Goal: Transaction & Acquisition: Book appointment/travel/reservation

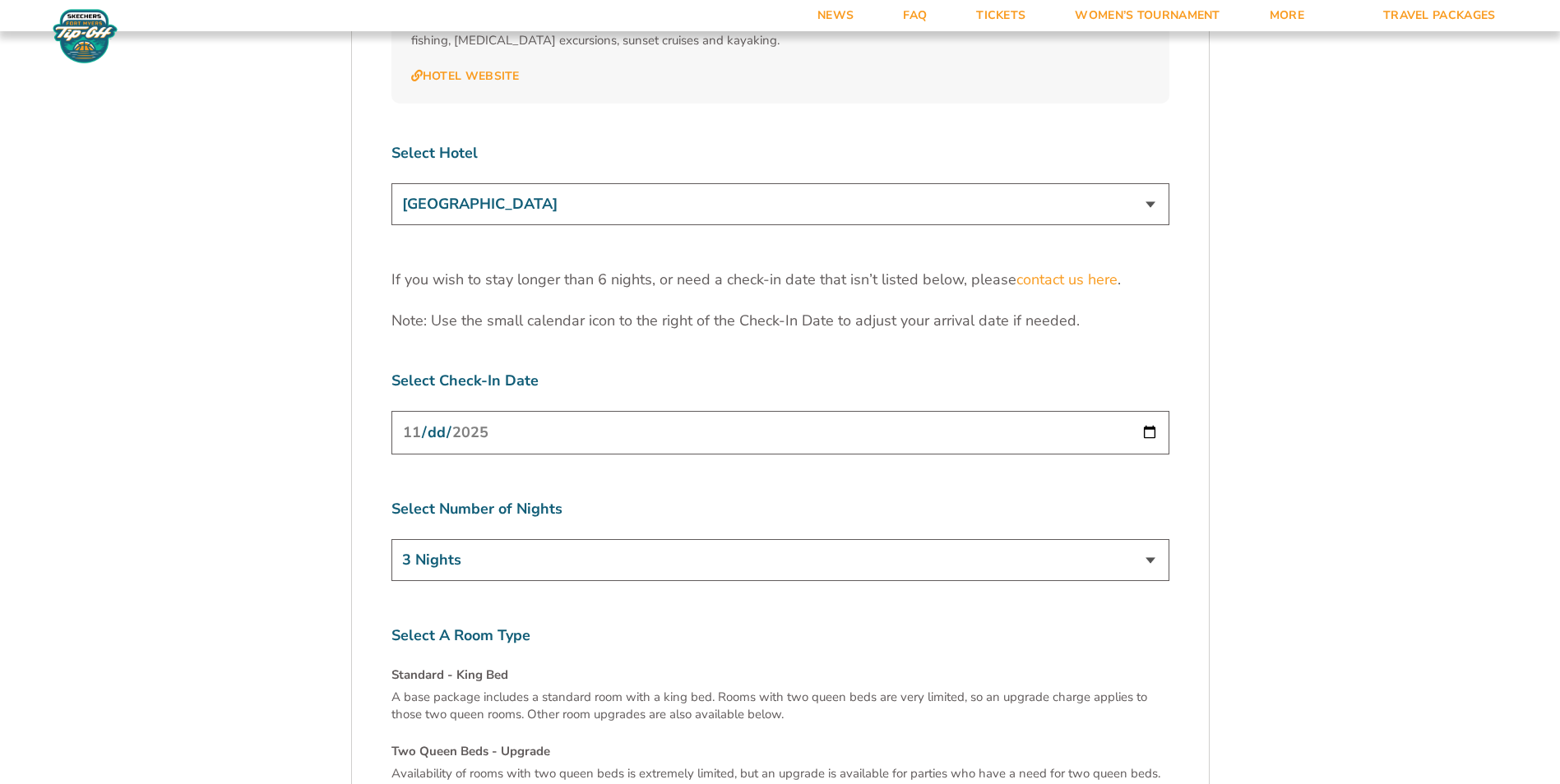
scroll to position [5093, 0]
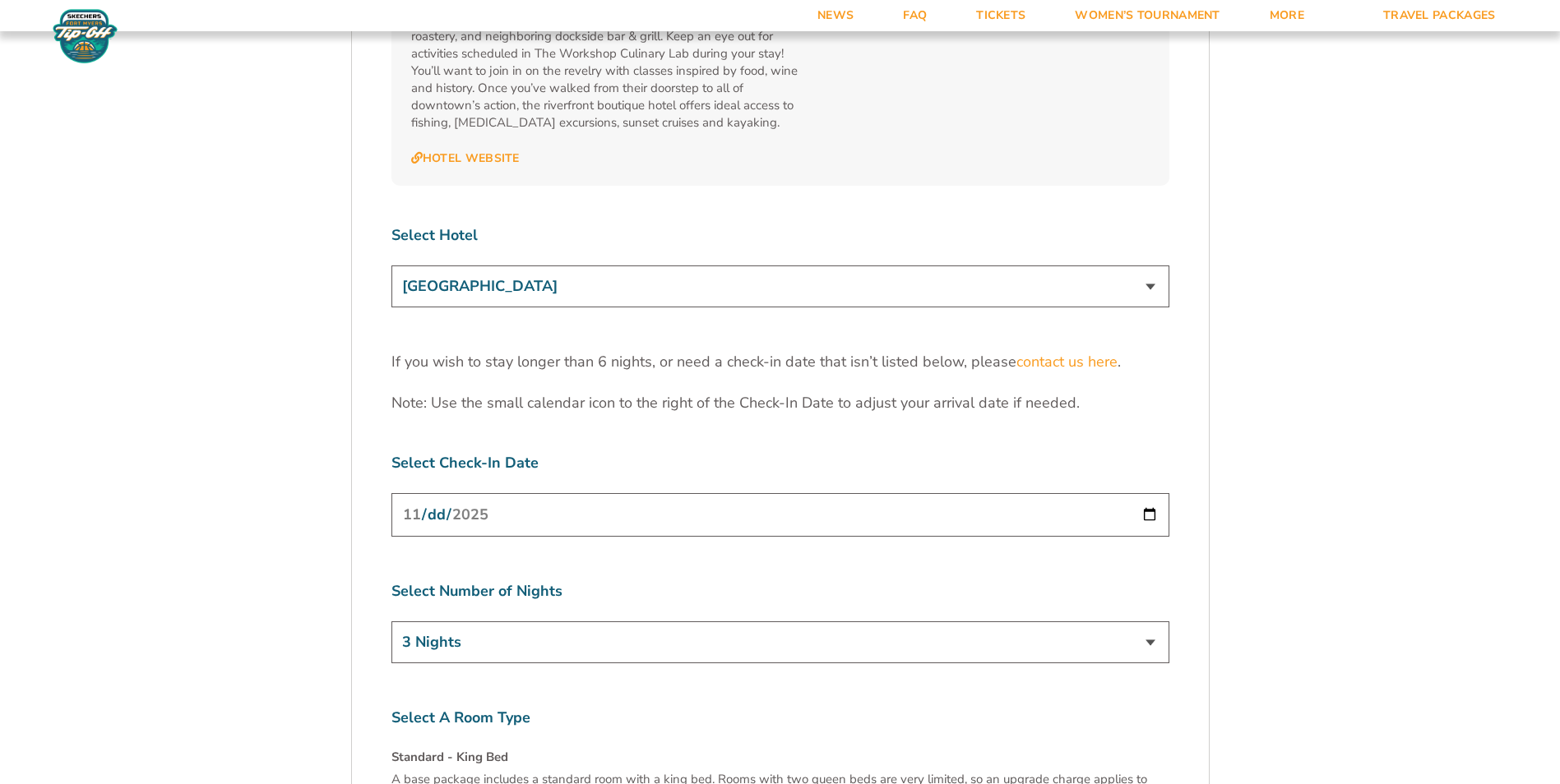
click at [1152, 493] on input "[DATE]" at bounding box center [781, 515] width 778 height 44
click at [1148, 493] on input "[DATE]" at bounding box center [781, 515] width 778 height 44
click at [1153, 622] on select "3 Nights 4 Nights 5 Nights 6 Nights" at bounding box center [781, 643] width 778 height 42
select select "5 Nights"
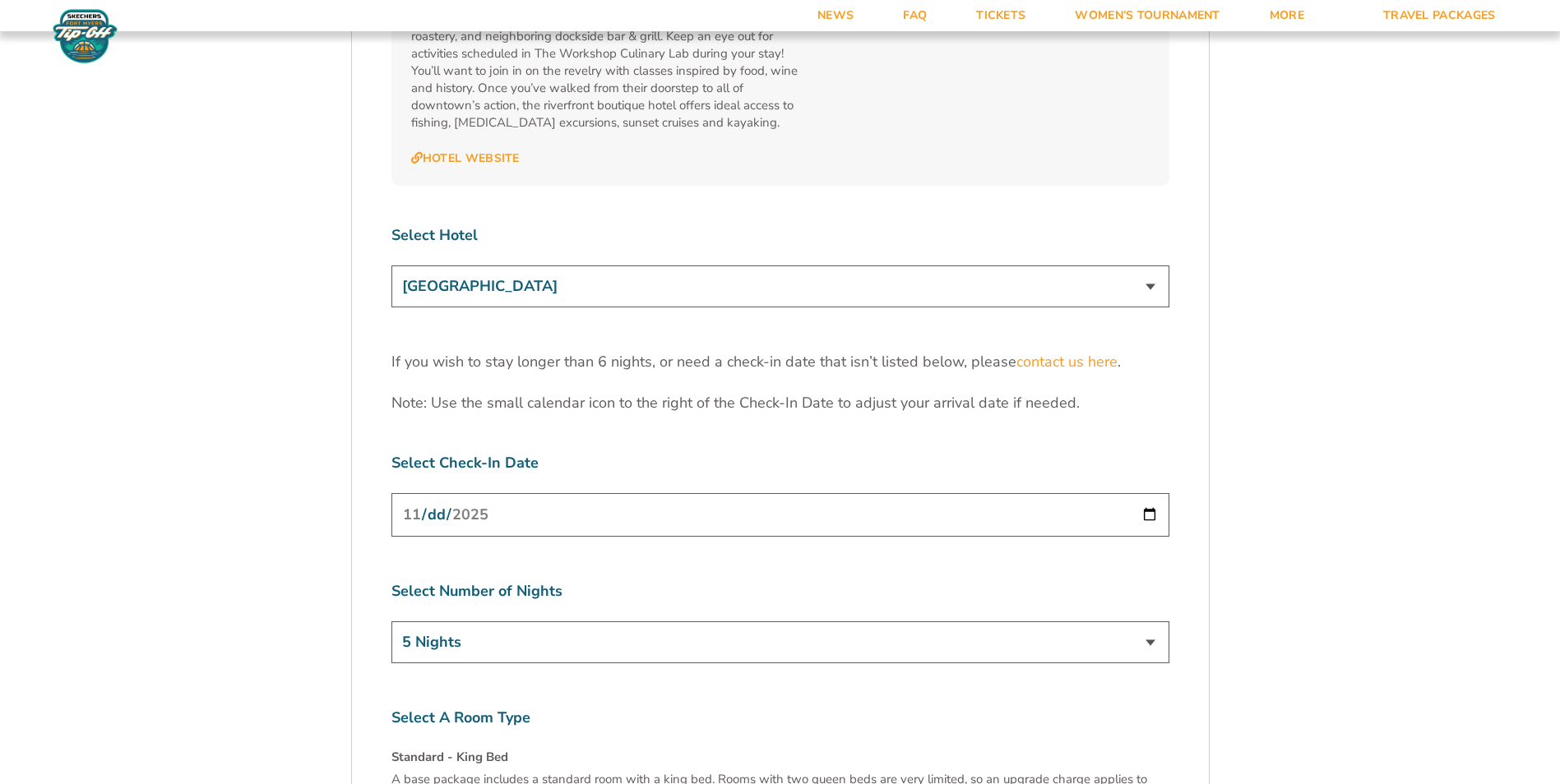
click at [392, 622] on select "3 Nights 4 Nights 5 Nights 6 Nights" at bounding box center [781, 643] width 778 height 42
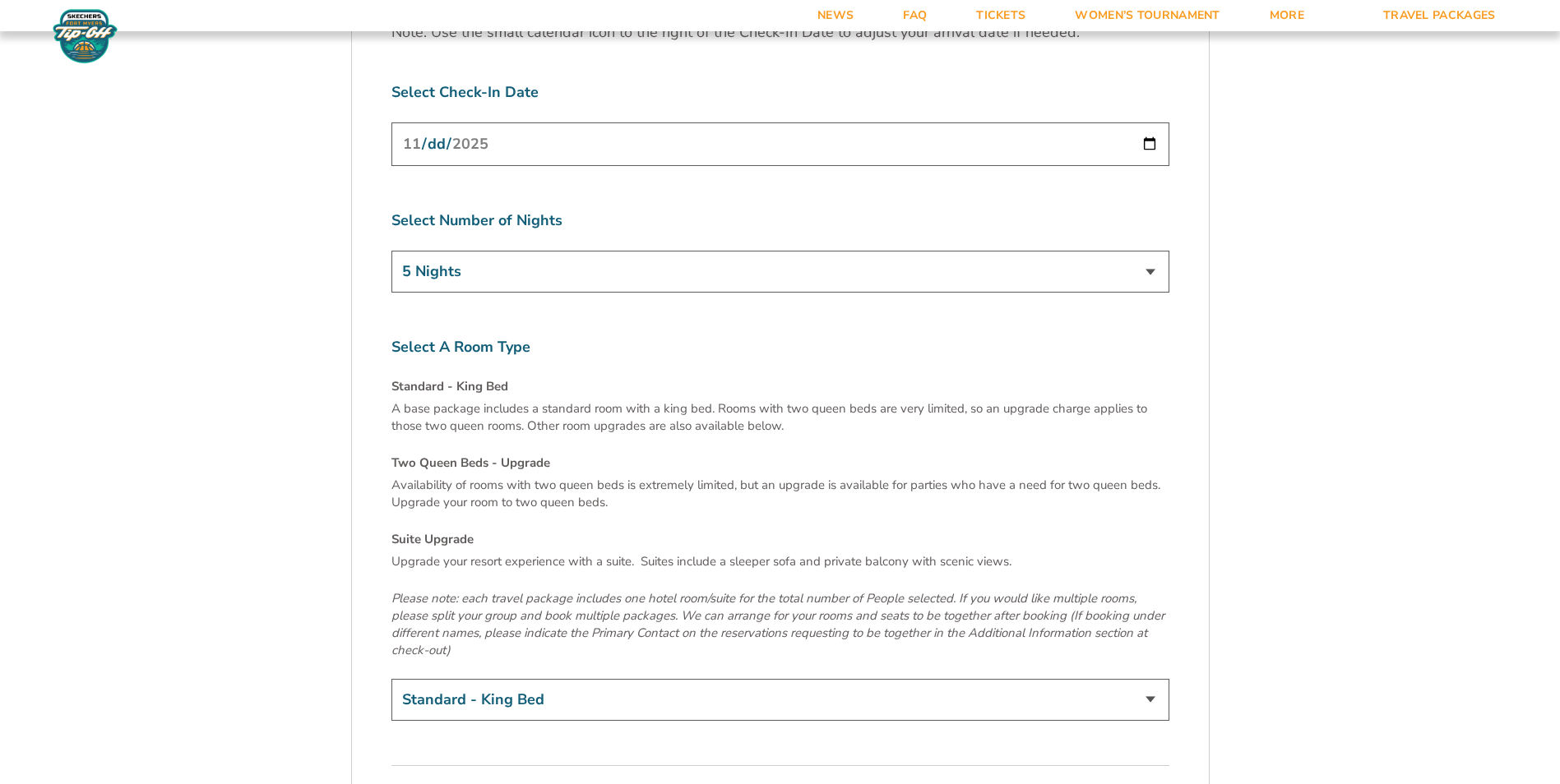
scroll to position [5504, 0]
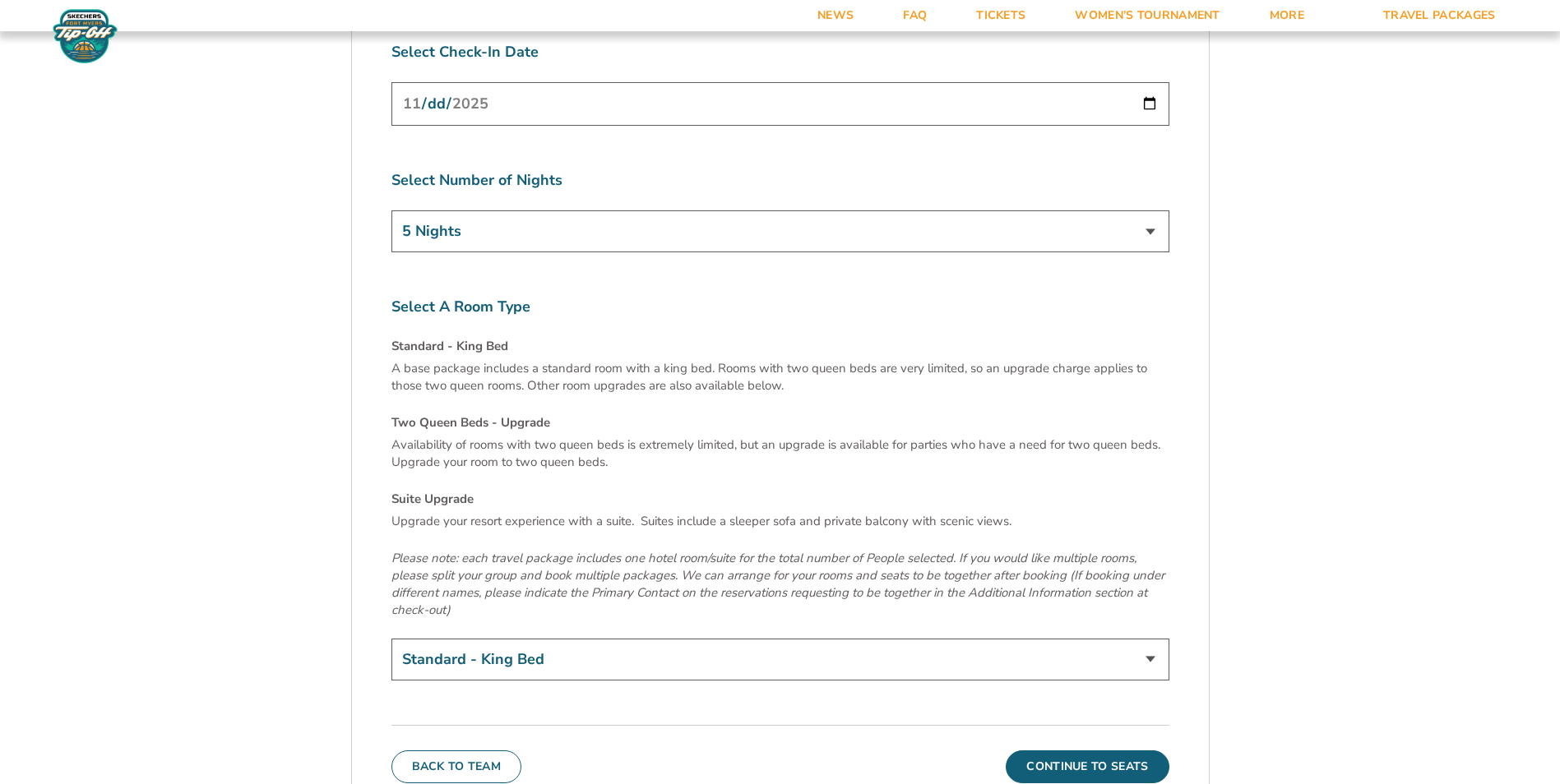
click at [623, 639] on select "Standard - King Bed Two Queen Beds - Upgrade (+$15 per night) Suite Upgrade (+$…" at bounding box center [781, 660] width 778 height 42
select select "Suite Upgrade"
click at [392, 639] on select "Standard - King Bed Two Queen Beds - Upgrade (+$15 per night) Suite Upgrade (+$…" at bounding box center [781, 660] width 778 height 42
click at [1107, 750] on button "Continue To Seats" at bounding box center [1087, 766] width 162 height 33
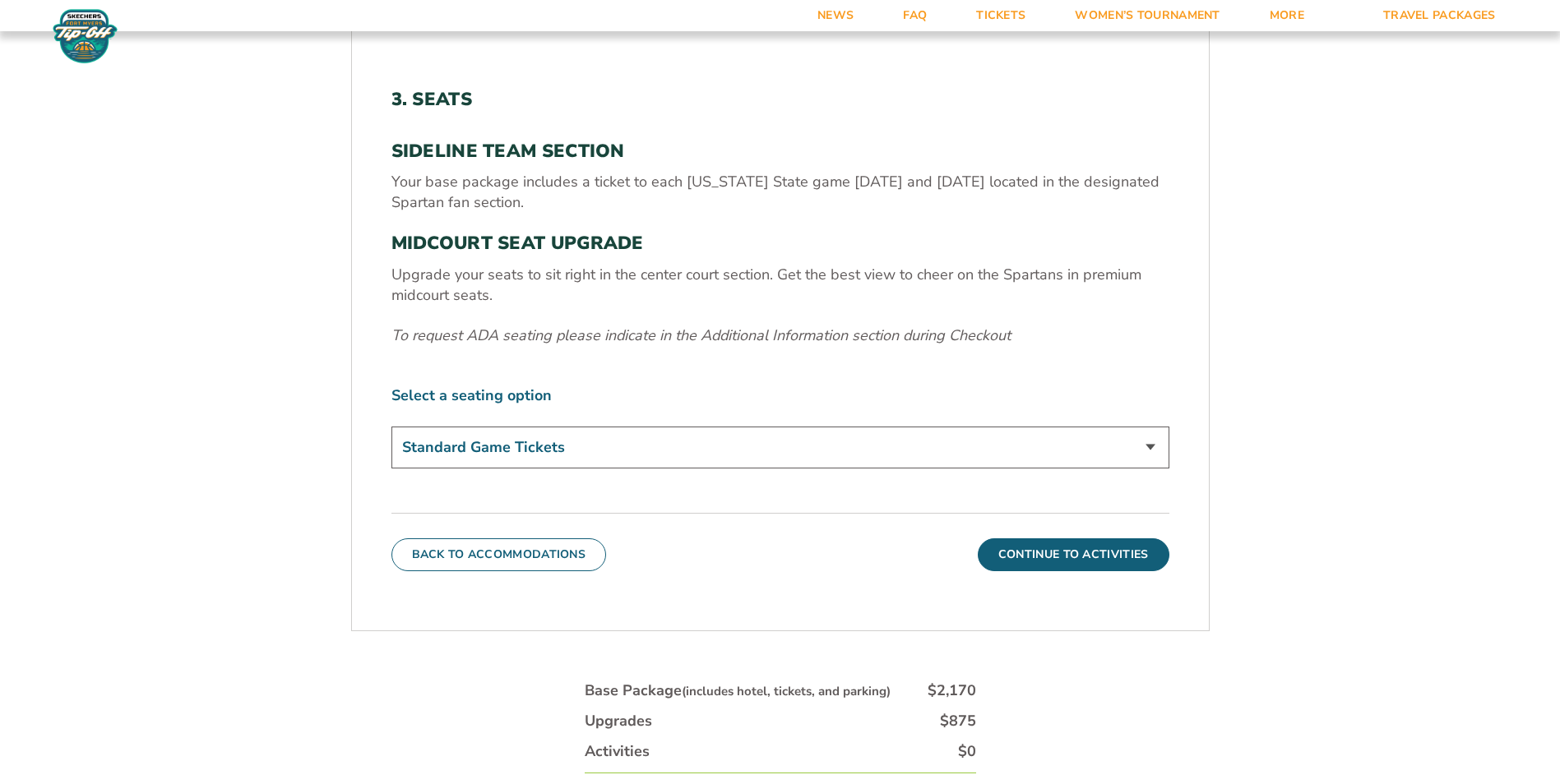
scroll to position [617, 0]
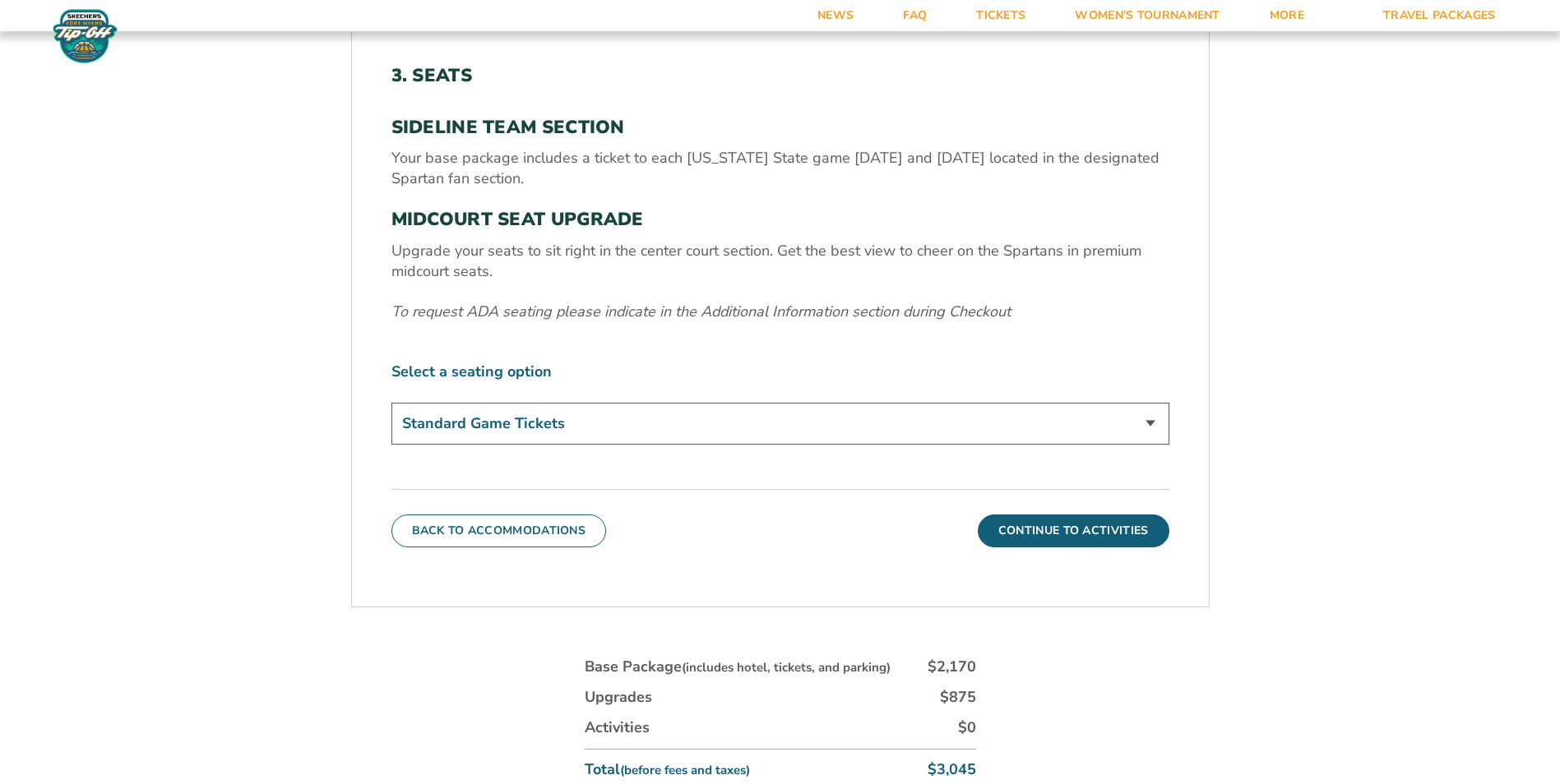
click at [704, 414] on select "Standard Game Tickets Midcourt Seat Upgrade (+$140 per person)" at bounding box center [781, 424] width 778 height 42
select select "Midcourt Seat Upgrade"
click at [392, 403] on select "Standard Game Tickets Midcourt Seat Upgrade (+$140 per person)" at bounding box center [781, 424] width 778 height 42
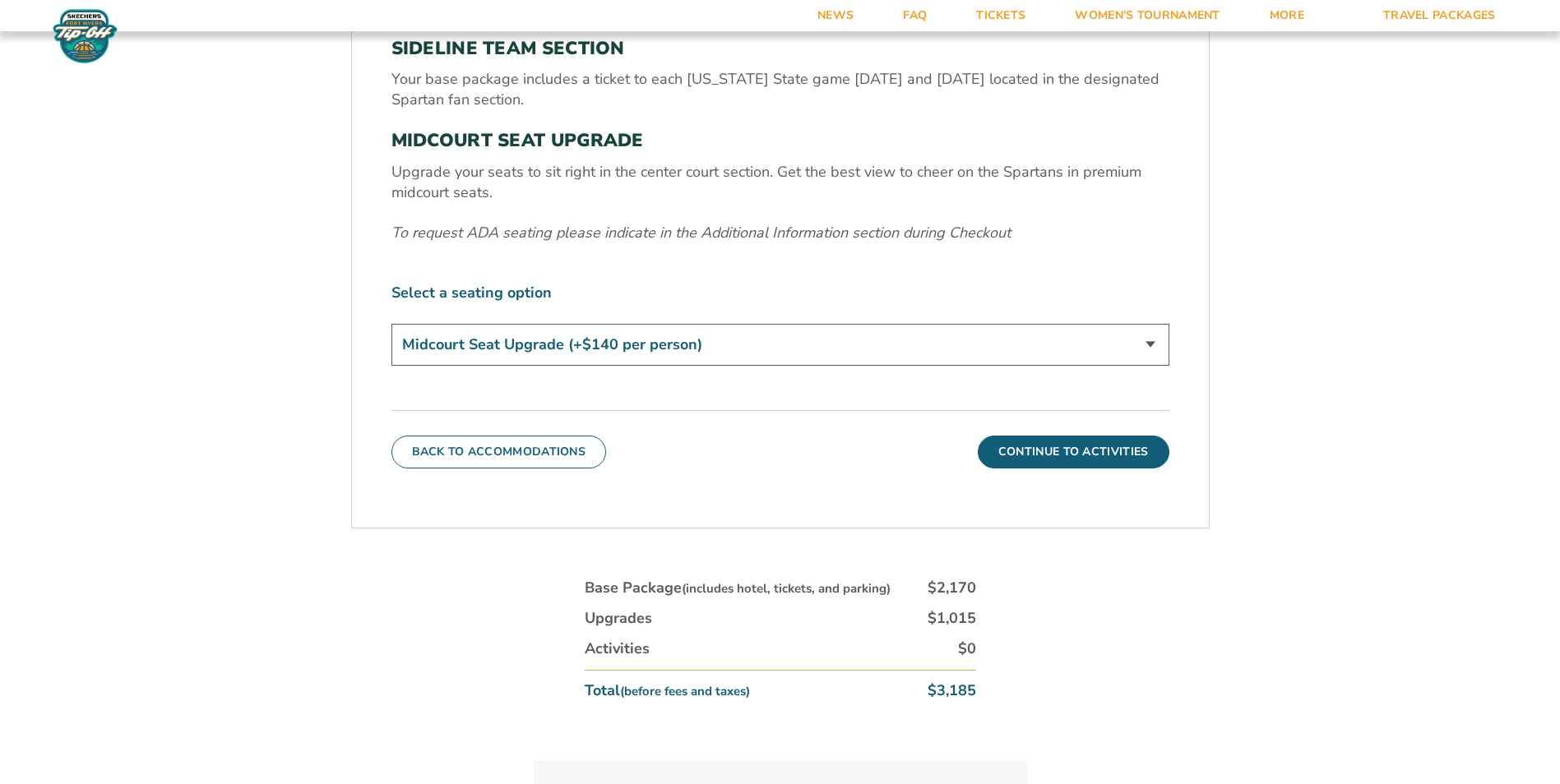
scroll to position [864, 0]
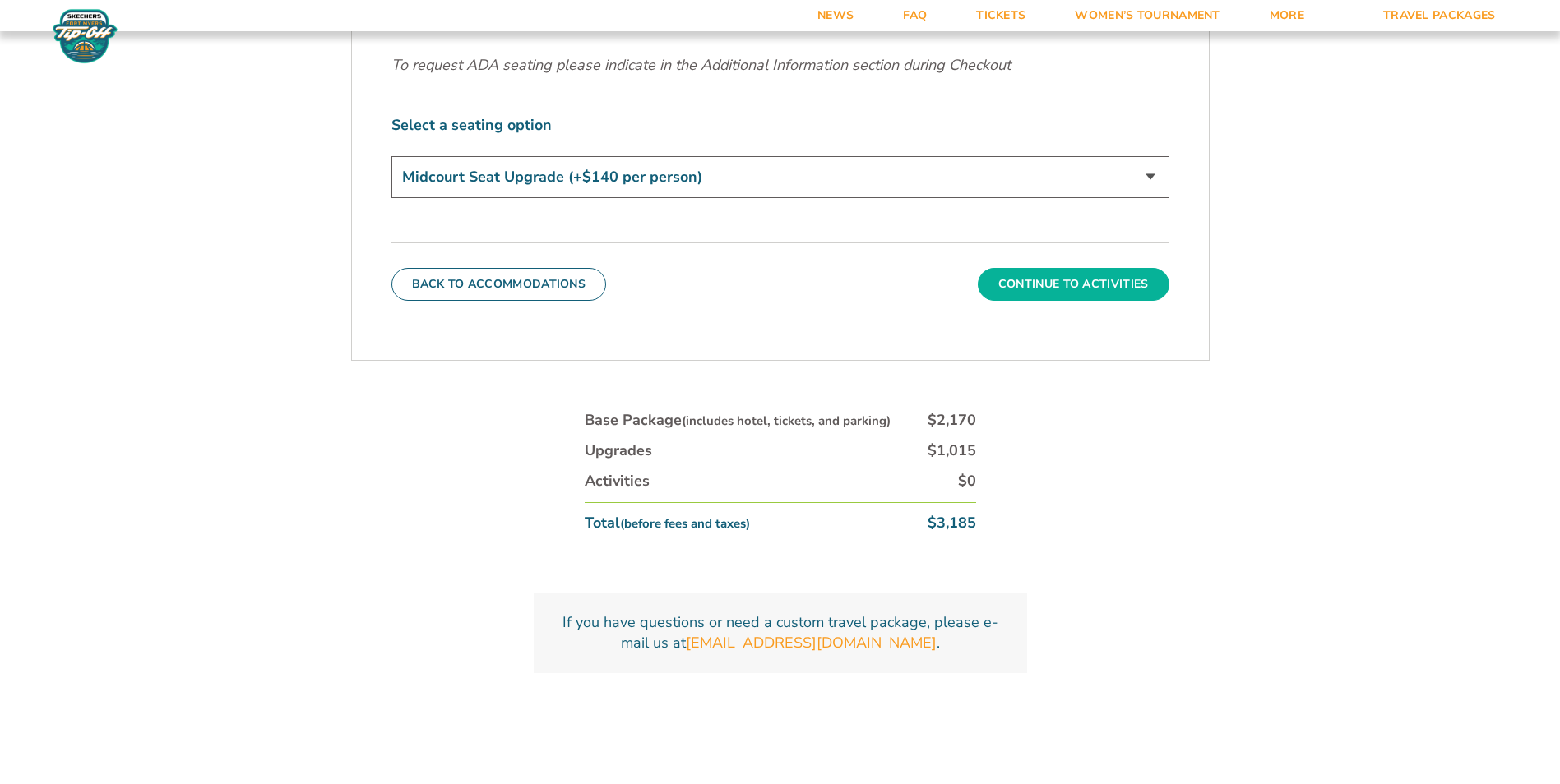
click at [1042, 273] on button "Continue To Activities" at bounding box center [1074, 284] width 191 height 33
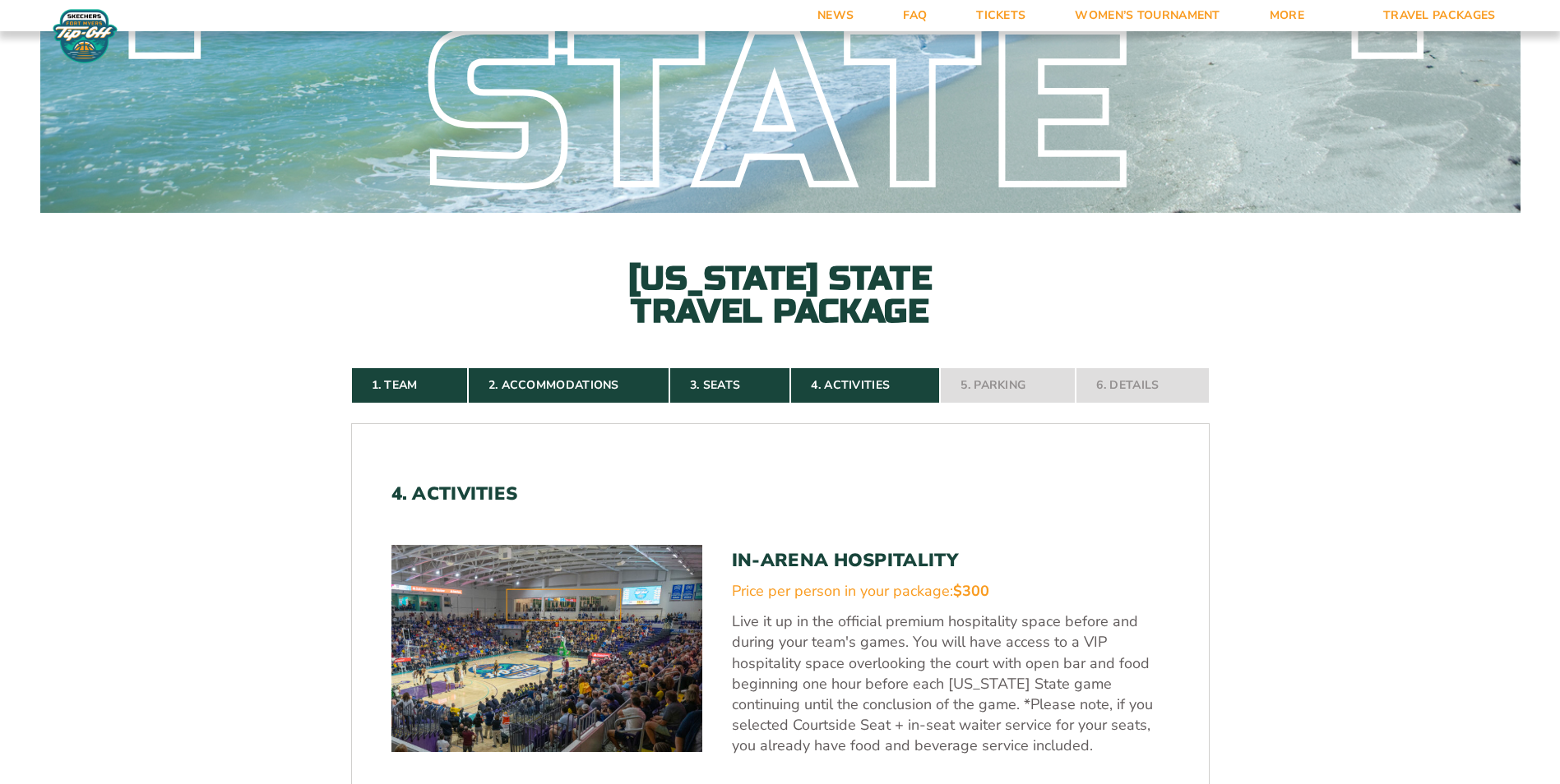
scroll to position [575, 0]
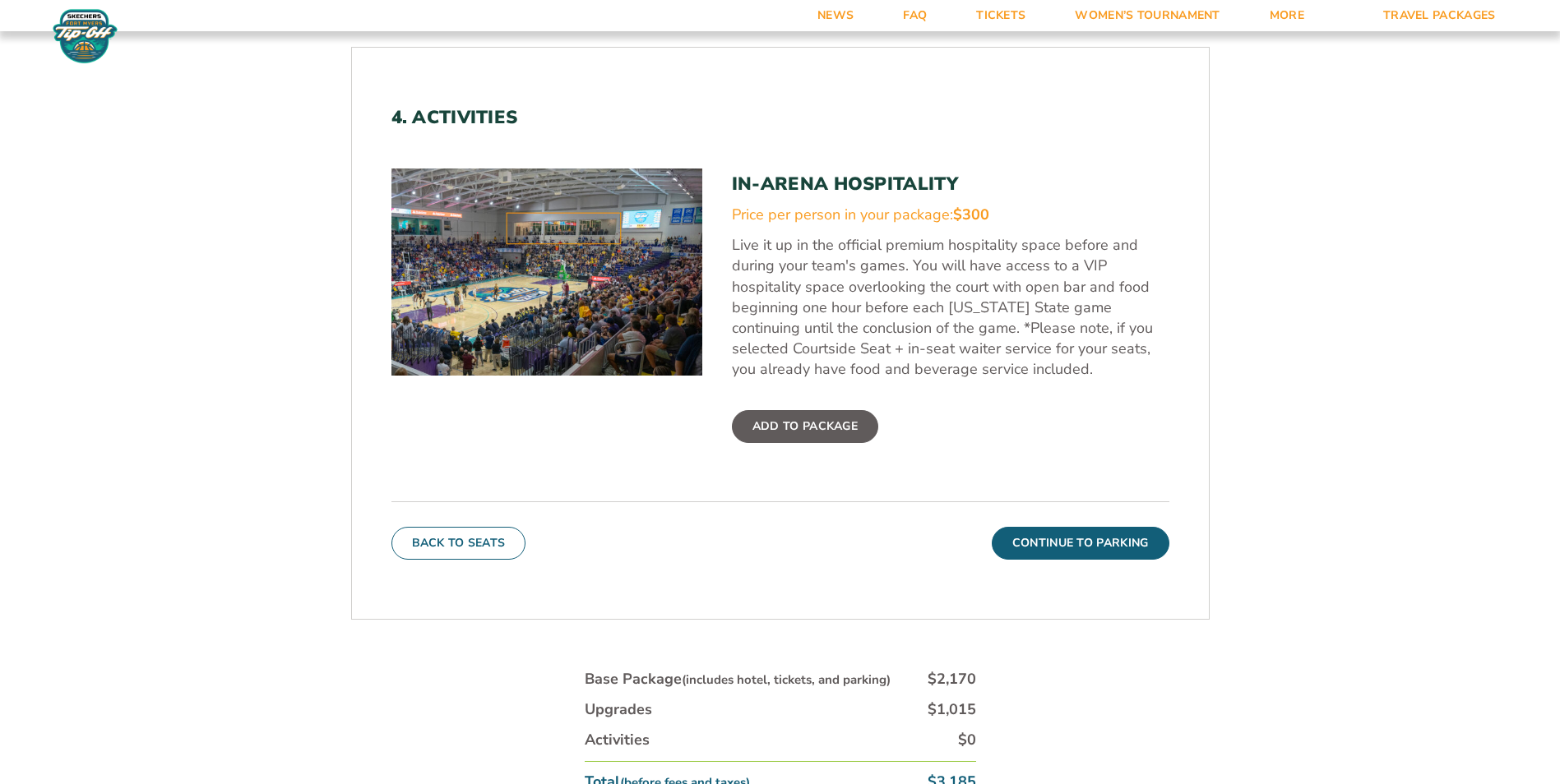
click at [812, 418] on label "Add To Package" at bounding box center [805, 426] width 146 height 33
click at [0, 0] on input "Add To Package" at bounding box center [0, 0] width 0 height 0
click at [793, 421] on label "Added" at bounding box center [774, 426] width 85 height 33
click at [0, 0] on input "Added" at bounding box center [0, 0] width 0 height 0
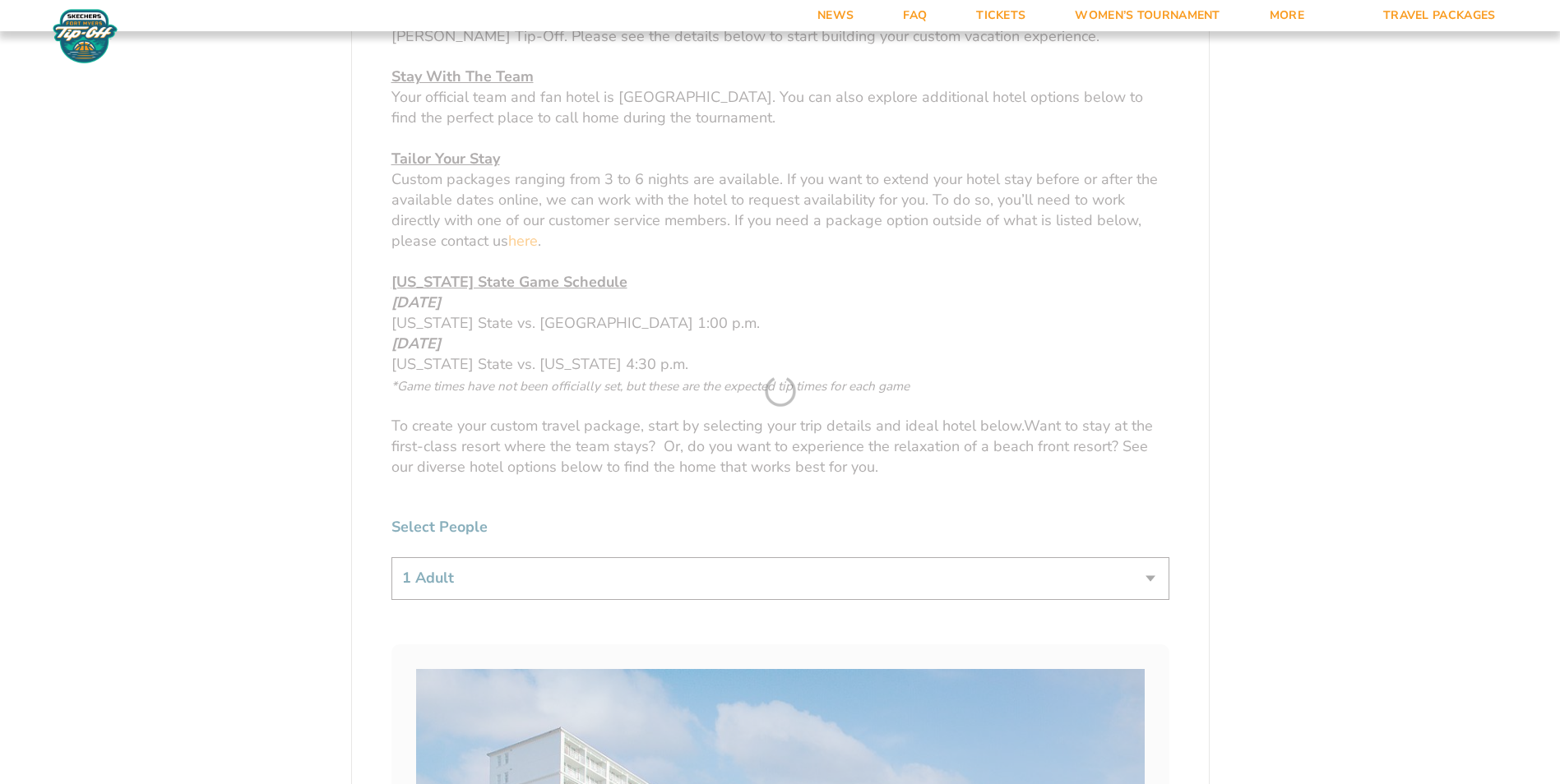
scroll to position [904, 0]
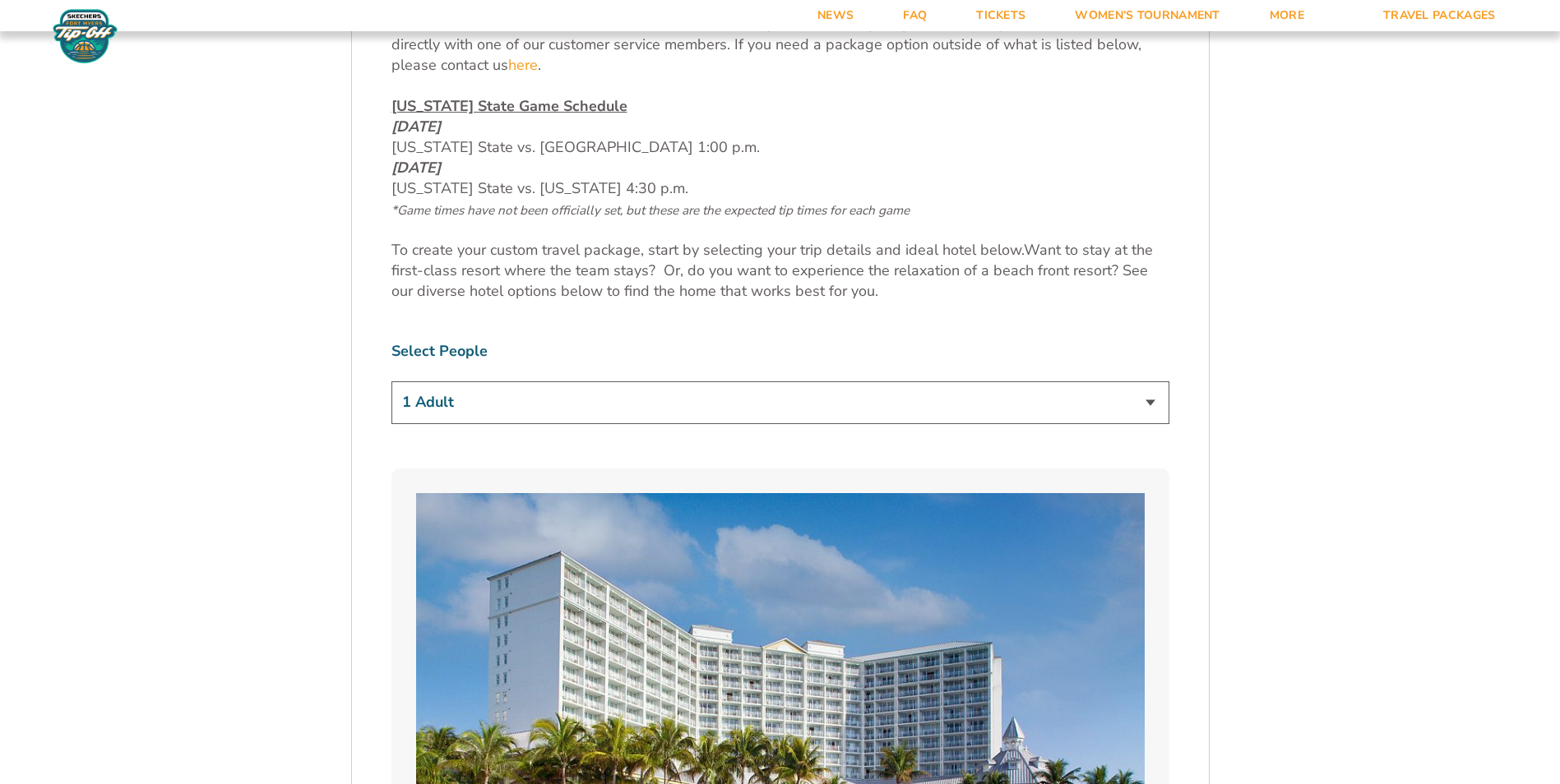
click at [677, 403] on select "1 Adult 2 Adults 3 Adults 4 Adults 2 Adults + 1 Child 2 Adults + 2 Children 2 A…" at bounding box center [781, 403] width 778 height 42
select select "2 Adults + 2 Children"
click at [392, 381] on select "1 Adult 2 Adults 3 Adults 4 Adults 2 Adults + 1 Child 2 Adults + 2 Children 2 A…" at bounding box center [781, 403] width 778 height 42
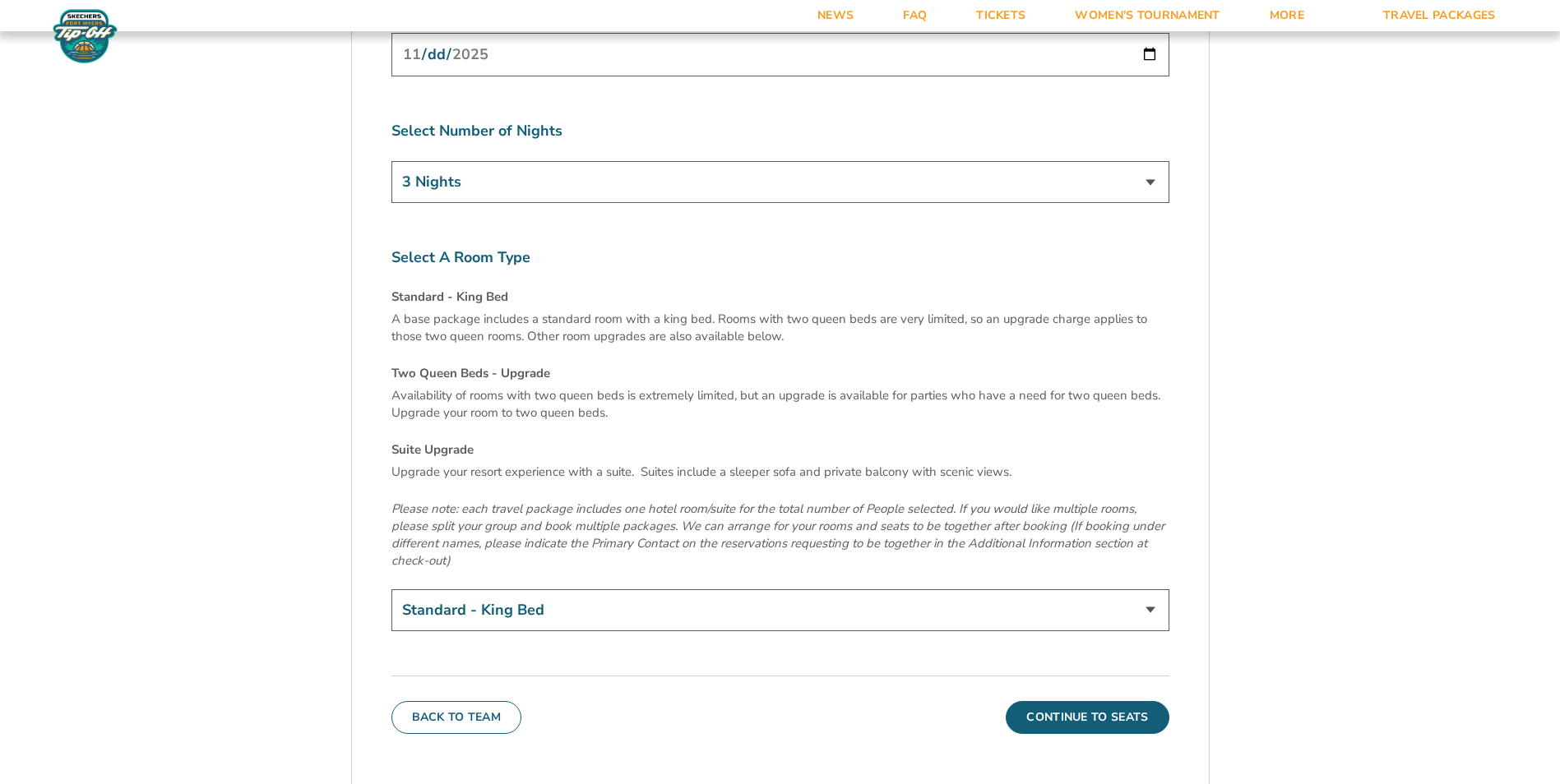
scroll to position [5179, 0]
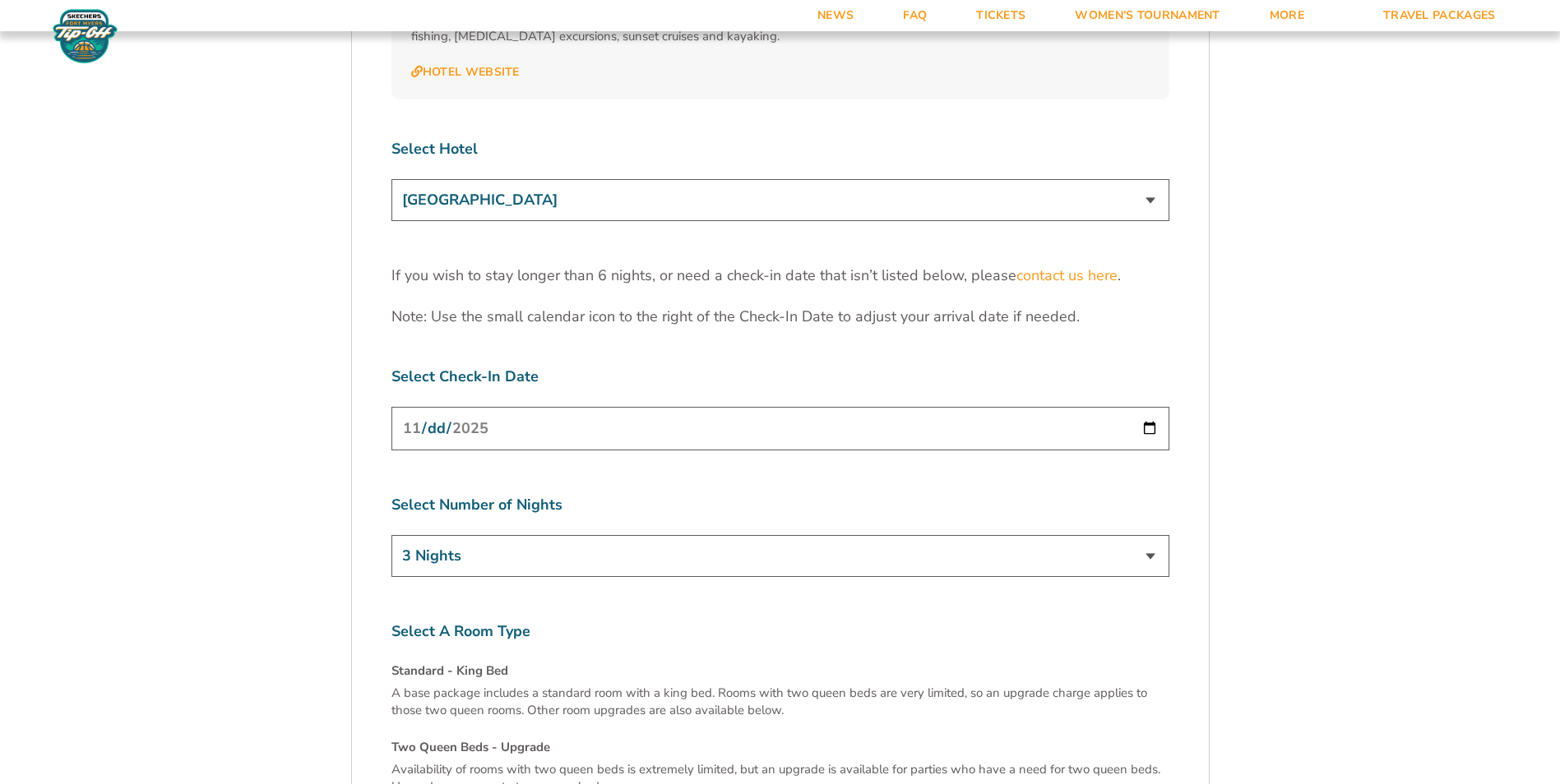
click at [674, 407] on input "[DATE]" at bounding box center [781, 429] width 778 height 44
click at [1140, 407] on input "[DATE]" at bounding box center [781, 429] width 778 height 44
click at [525, 535] on select "3 Nights 4 Nights 5 Nights 6 Nights" at bounding box center [781, 556] width 778 height 42
select select "5 Nights"
click at [392, 535] on select "3 Nights 4 Nights 5 Nights 6 Nights" at bounding box center [781, 556] width 778 height 42
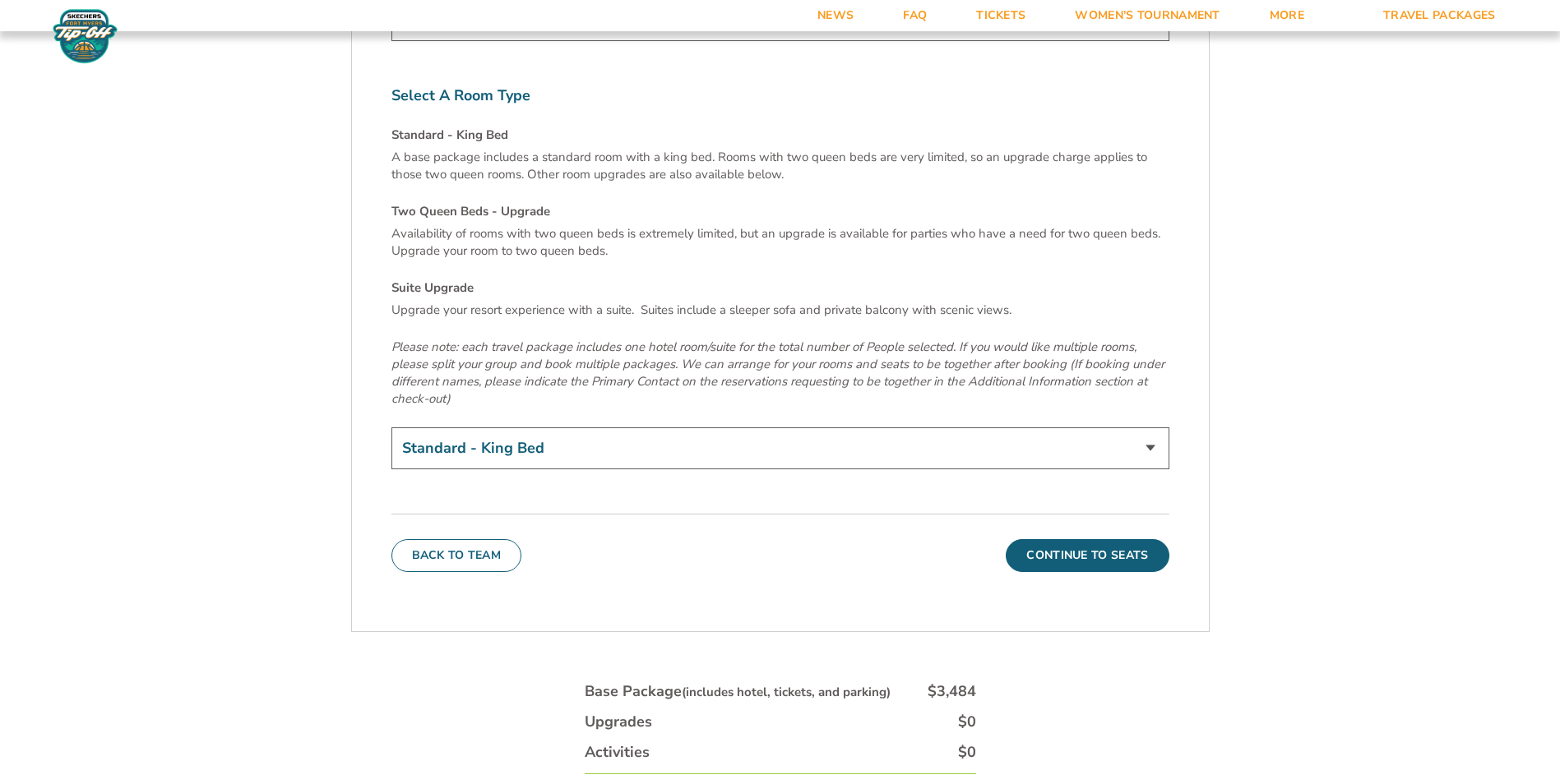
scroll to position [5754, 0]
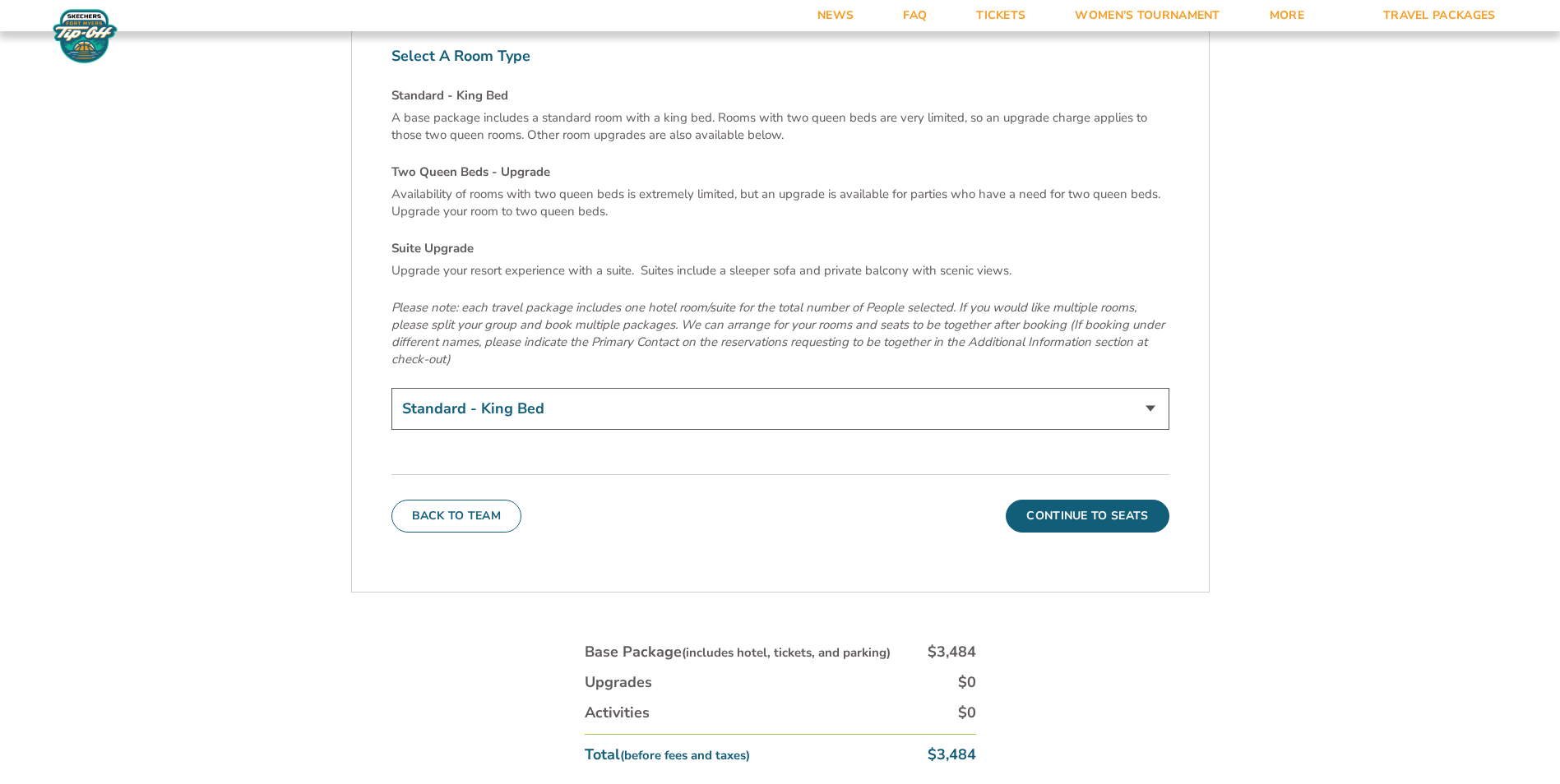
click at [1131, 388] on select "Standard - King Bed Two Queen Beds - Upgrade (+$15 per night) Suite Upgrade (+$…" at bounding box center [781, 409] width 778 height 42
select select "Suite Upgrade"
click at [392, 388] on select "Standard - King Bed Two Queen Beds - Upgrade (+$15 per night) Suite Upgrade (+$…" at bounding box center [781, 409] width 778 height 42
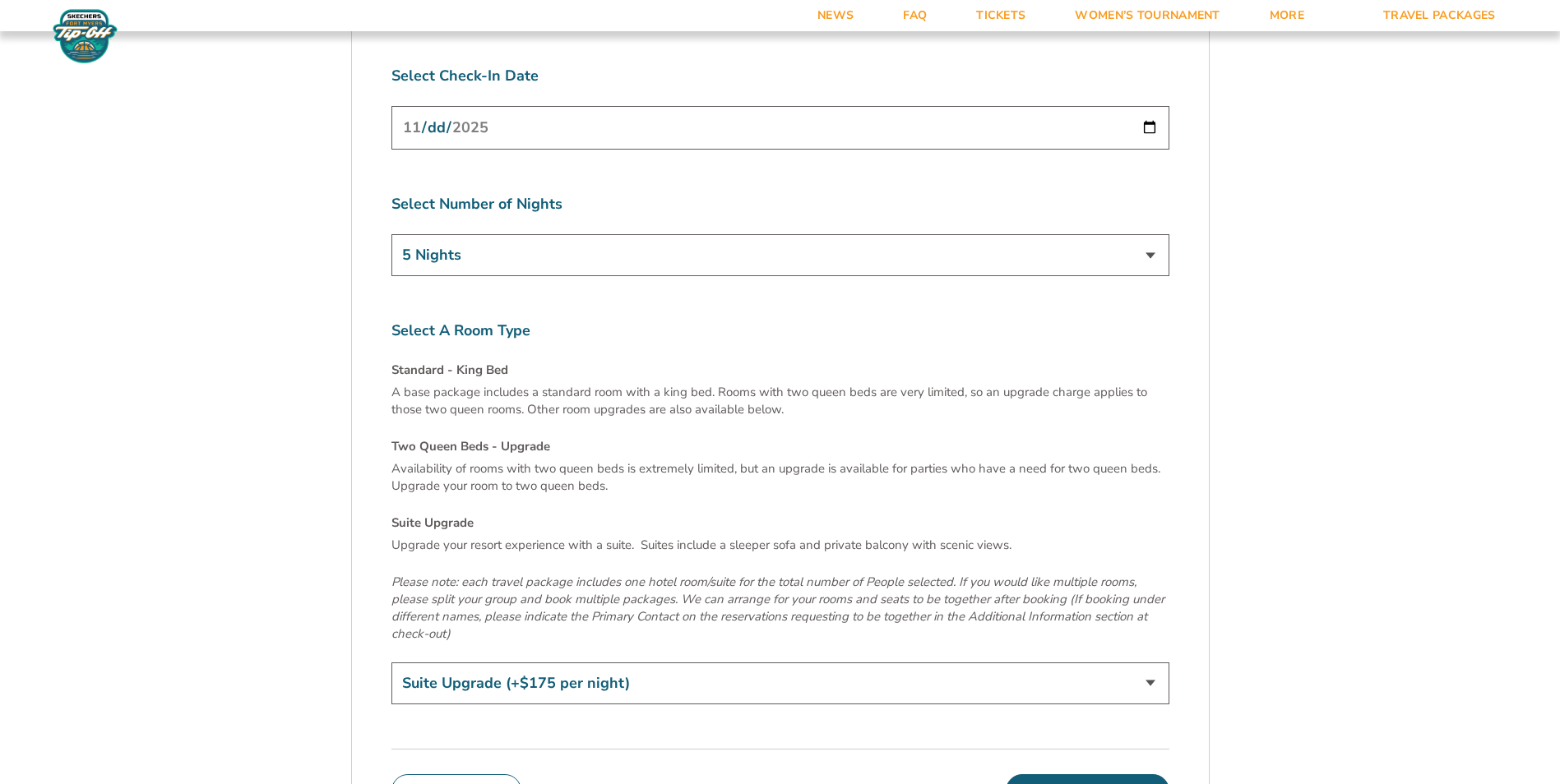
scroll to position [5425, 0]
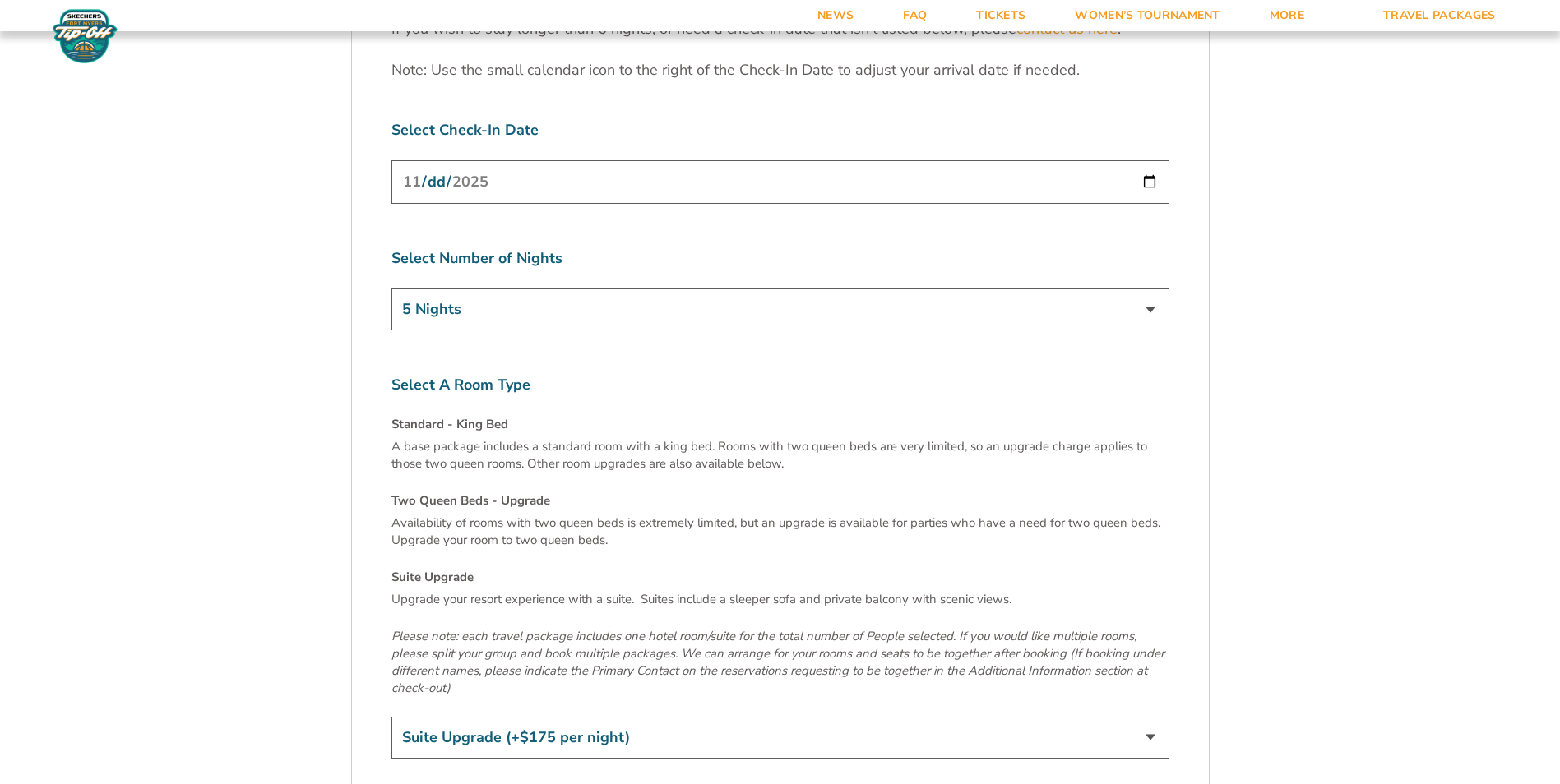
click at [816, 288] on select "3 Nights 4 Nights 5 Nights 6 Nights" at bounding box center [781, 310] width 778 height 42
click at [794, 288] on select "3 Nights 4 Nights 5 Nights 6 Nights" at bounding box center [781, 310] width 778 height 42
click at [631, 161] on input "[DATE]" at bounding box center [781, 183] width 778 height 44
click at [1156, 161] on input "[DATE]" at bounding box center [781, 183] width 778 height 44
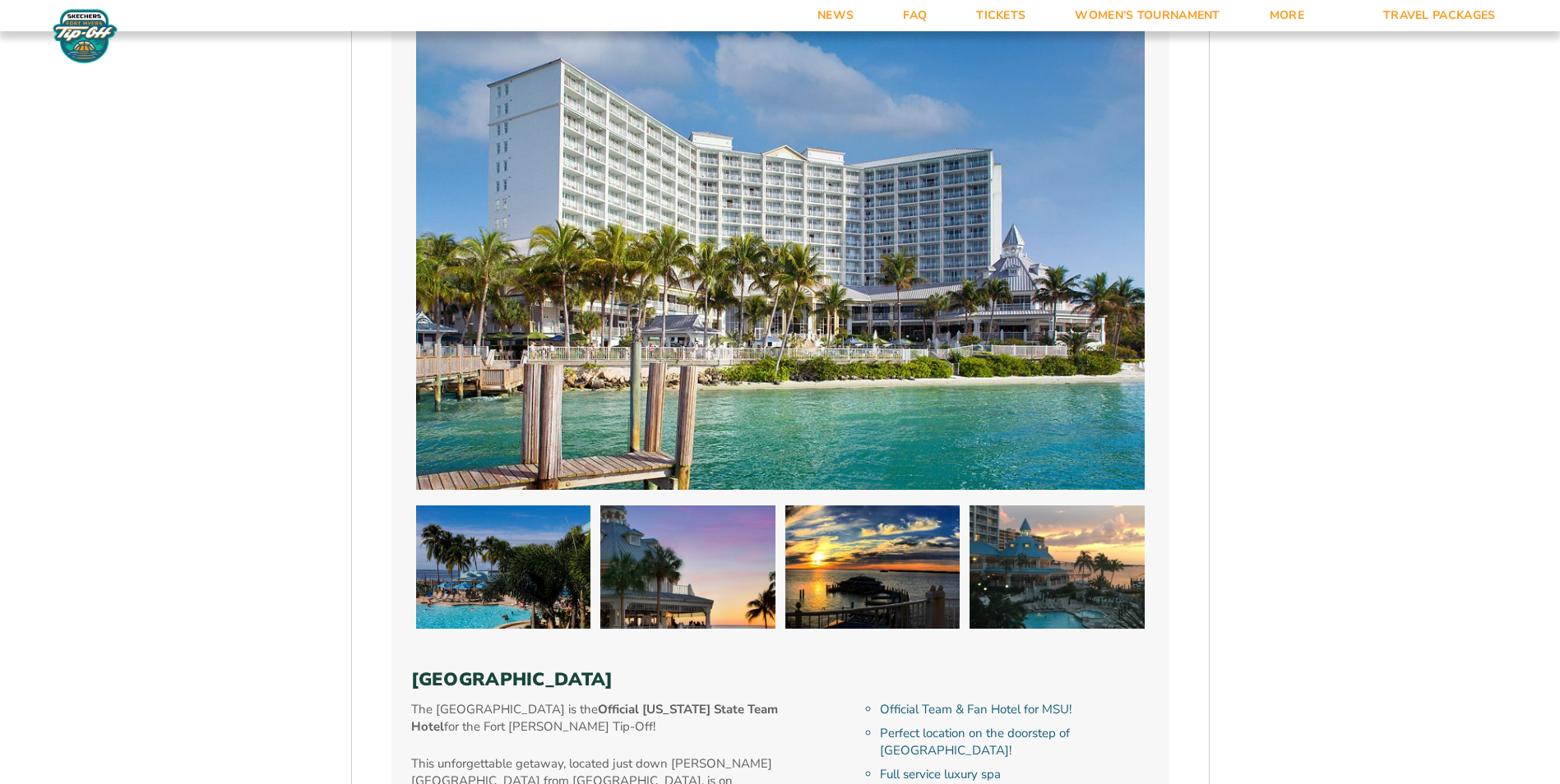
scroll to position [658, 0]
